Goal: Check status: Check status

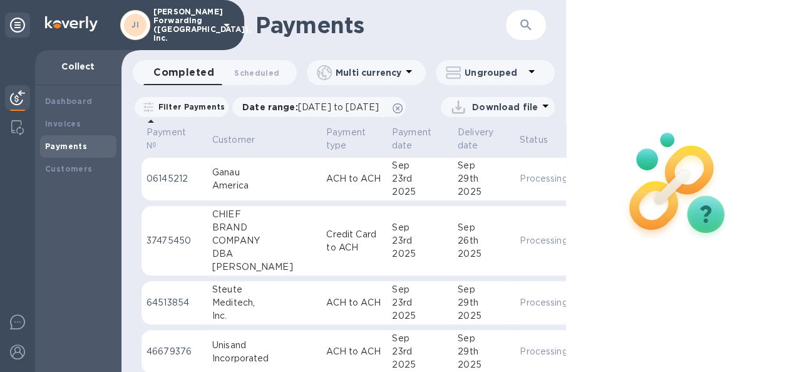
click at [524, 24] on icon "button" at bounding box center [525, 25] width 15 height 15
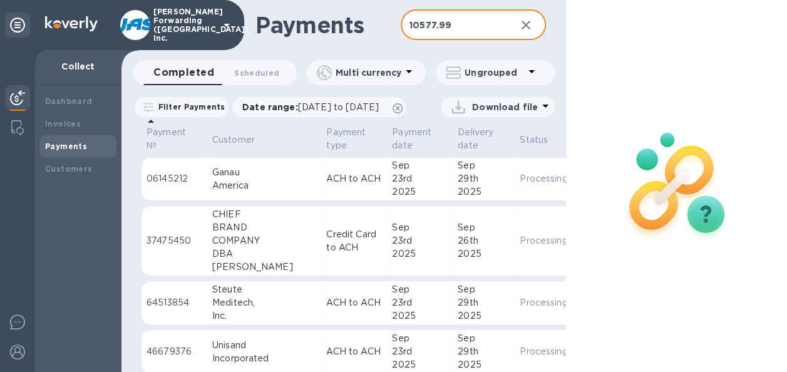
type input "10577.99"
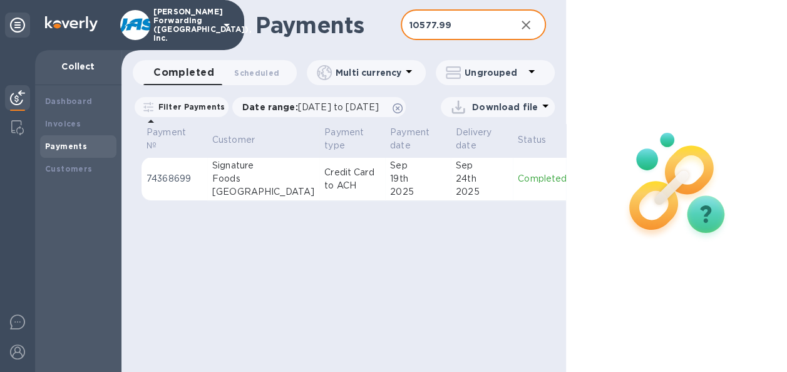
click at [458, 185] on div "24th" at bounding box center [482, 178] width 52 height 13
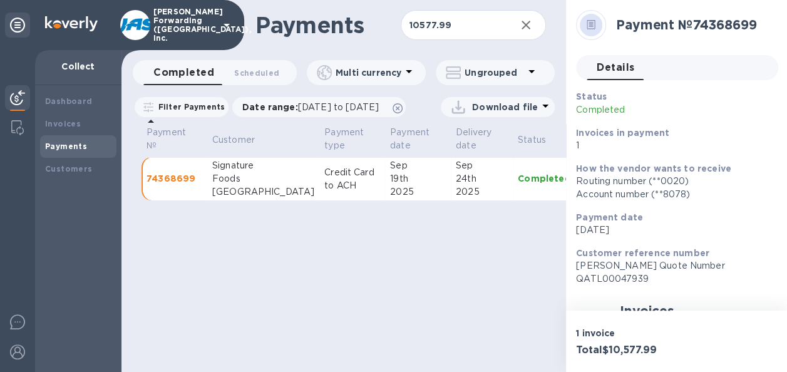
scroll to position [218, 0]
